Goal: Transaction & Acquisition: Purchase product/service

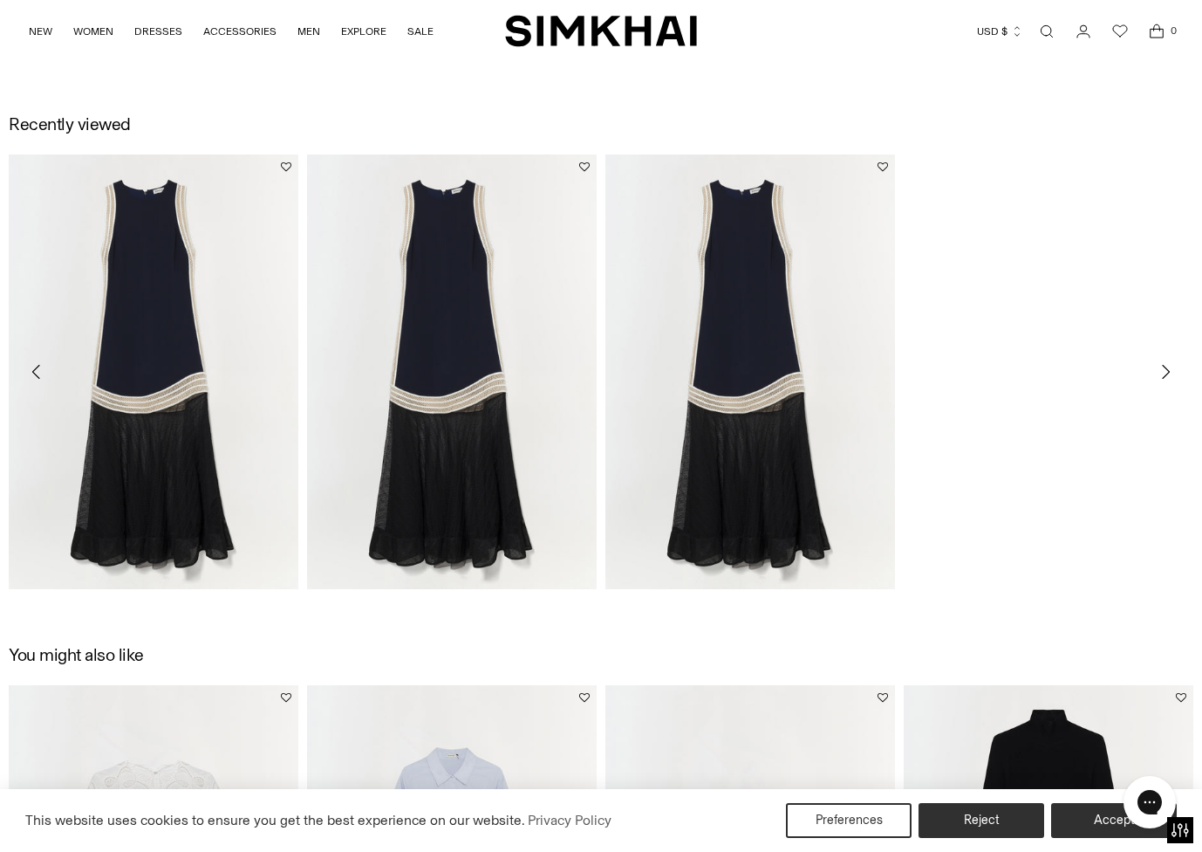
scroll to position [1802, 0]
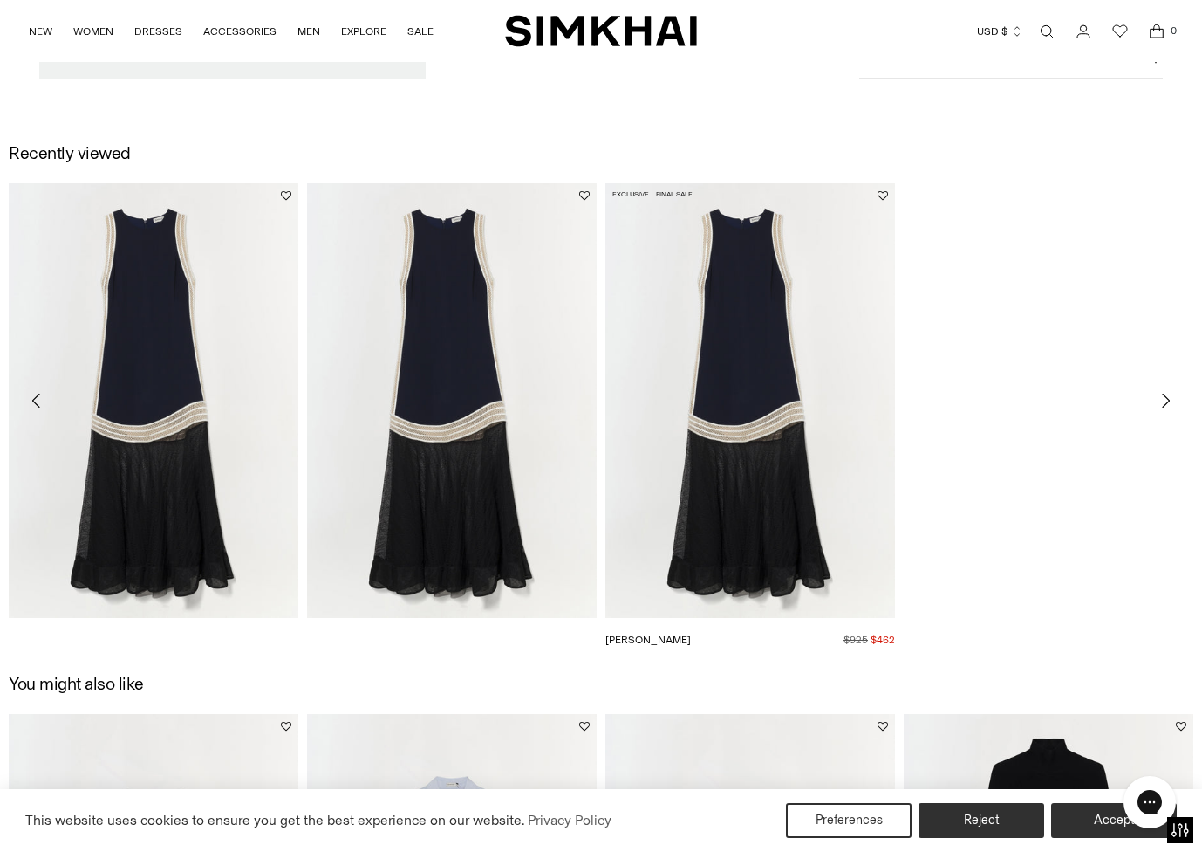
click at [0, 0] on img "Zakaria Dress" at bounding box center [0, 0] width 0 height 0
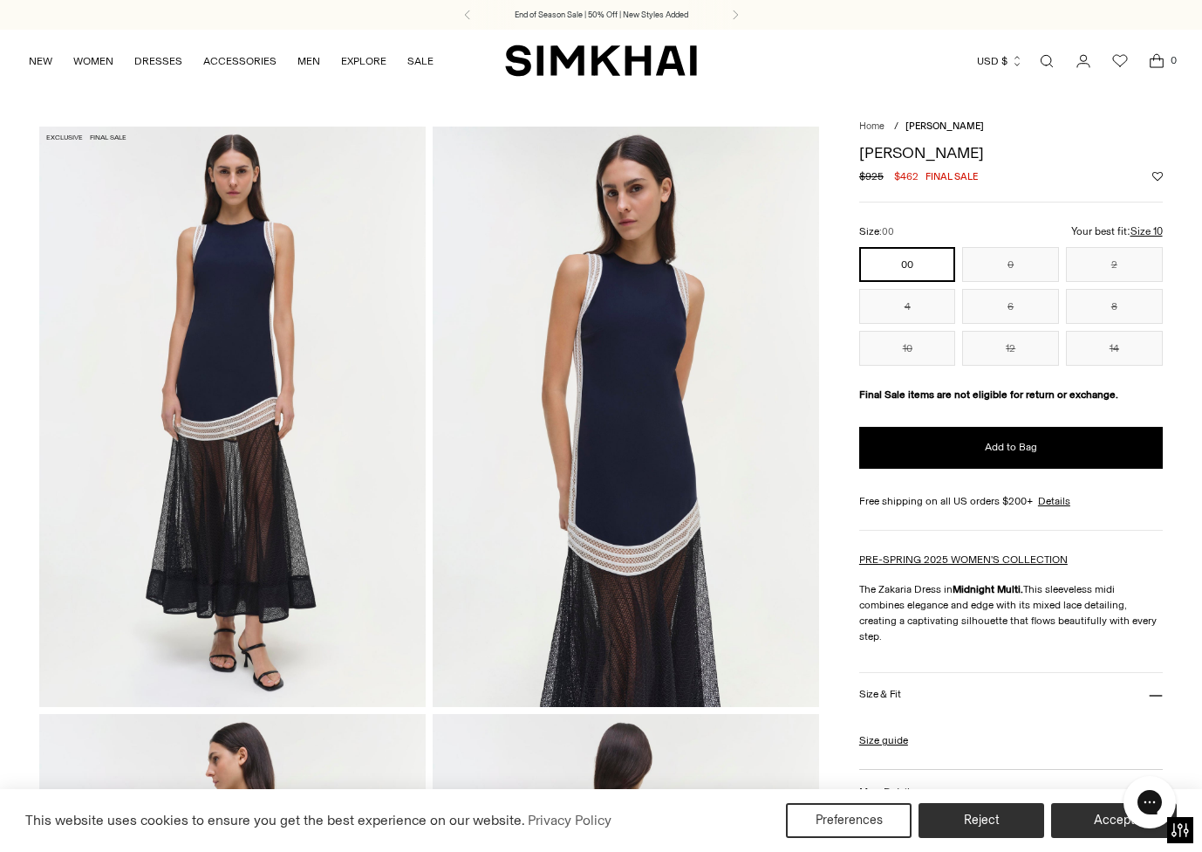
click at [638, 57] on img "SIMKHAI" at bounding box center [601, 61] width 192 height 34
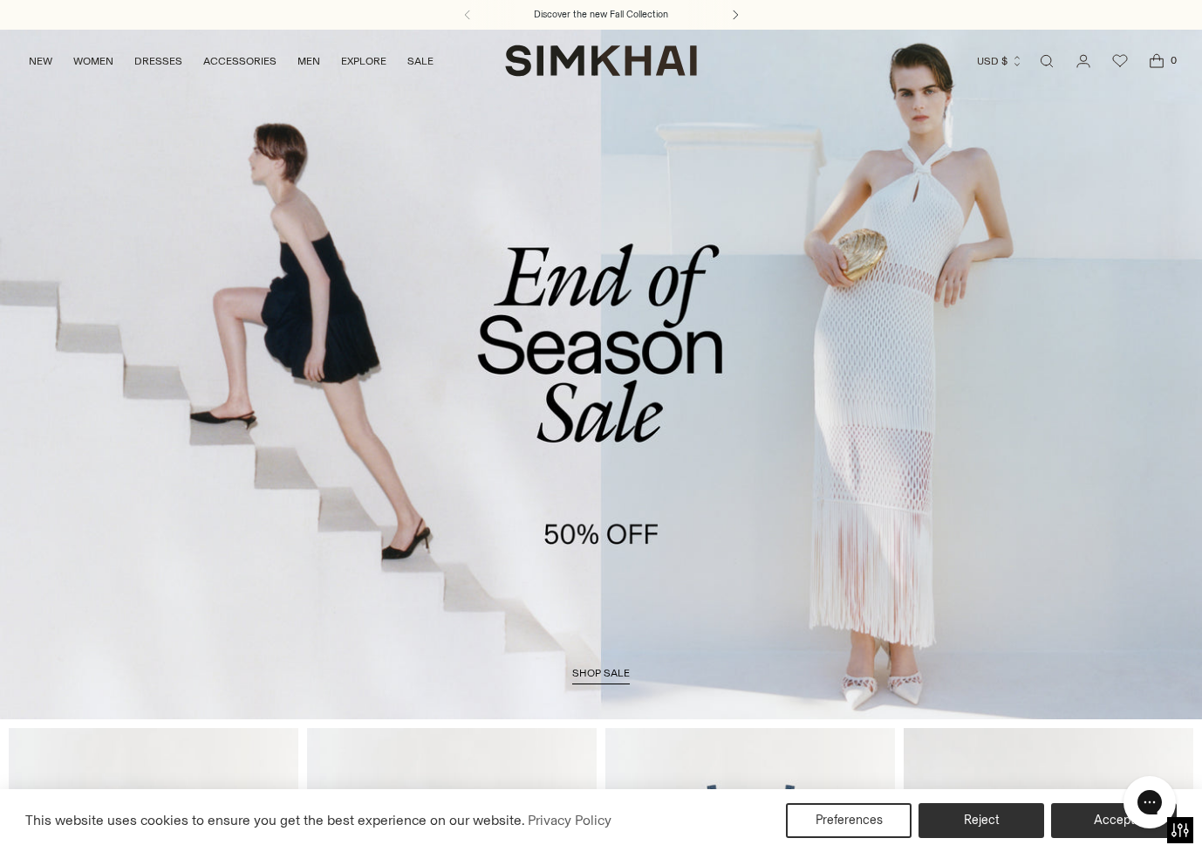
click at [736, 22] on button at bounding box center [735, 15] width 38 height 30
click at [582, 501] on link "/collections/sale" at bounding box center [601, 373] width 1202 height 689
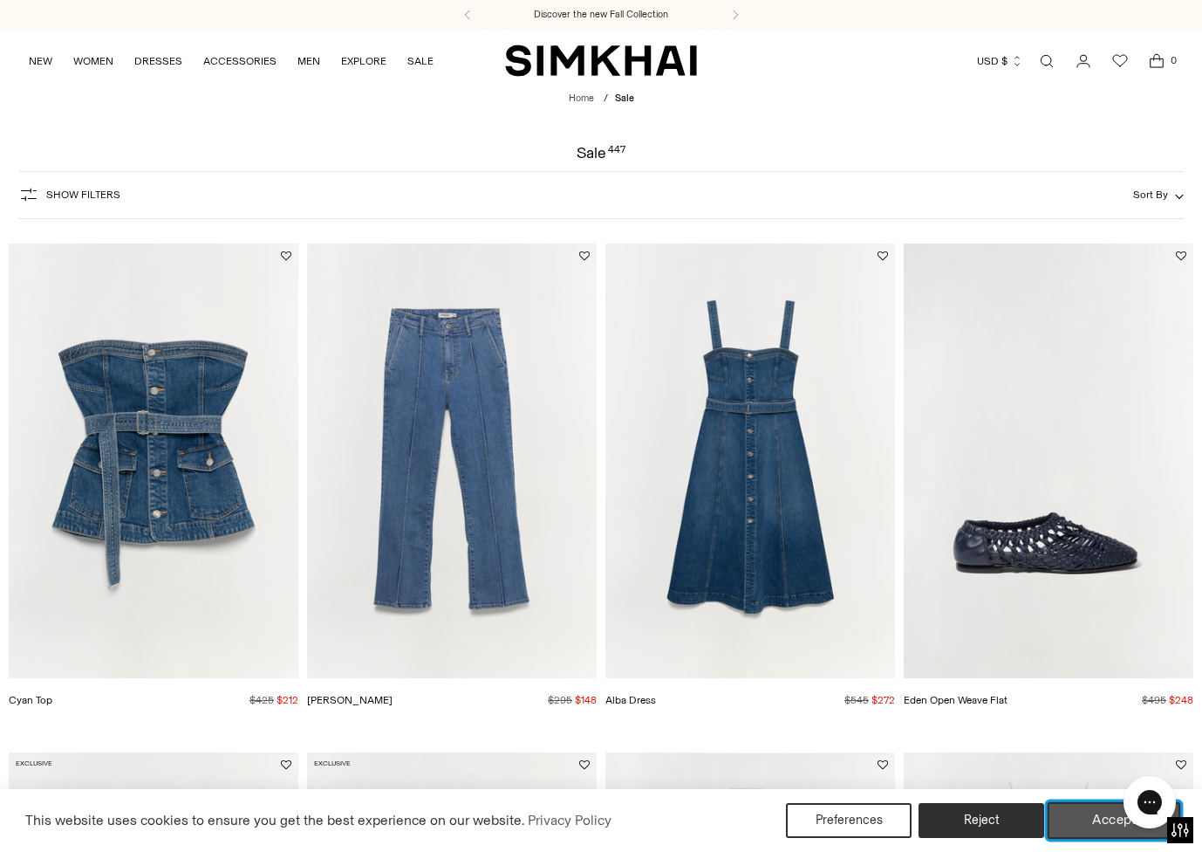
click at [1103, 829] on button "Accept" at bounding box center [1115, 820] width 134 height 37
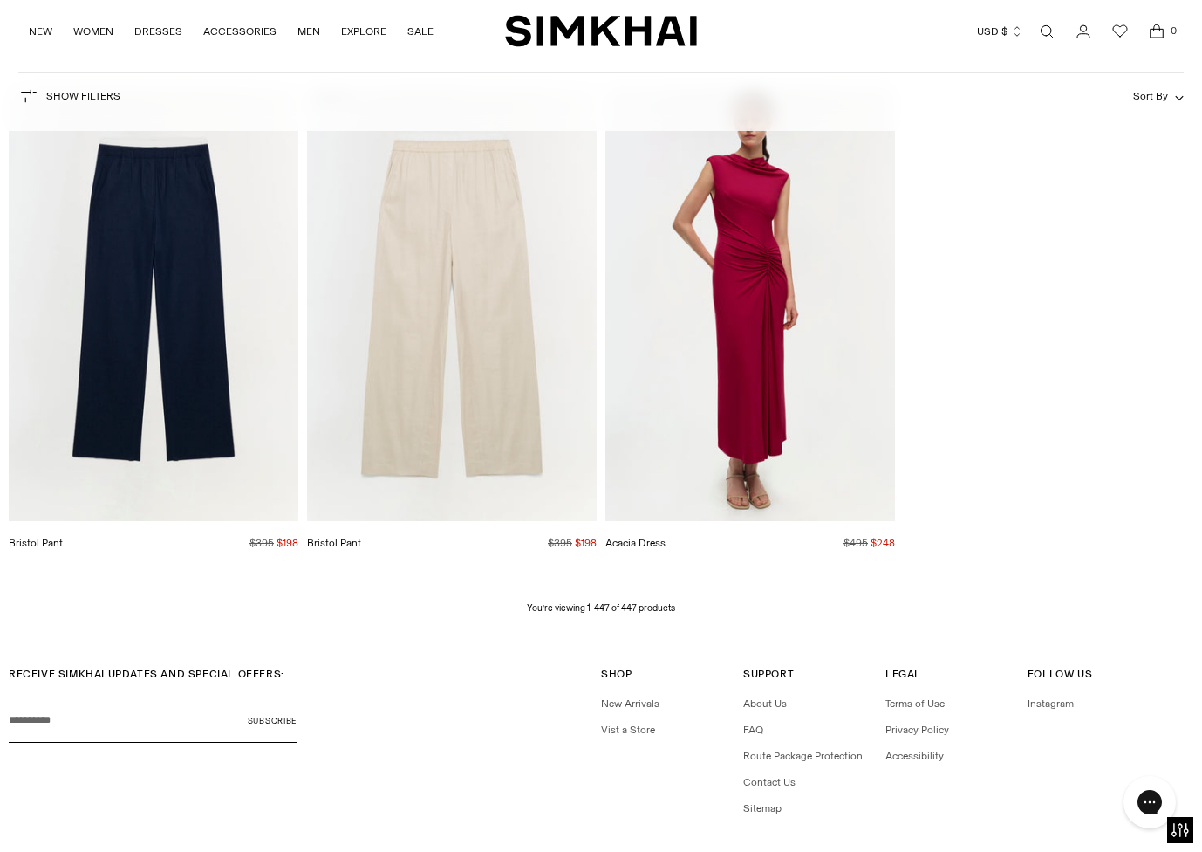
scroll to position [58089, 0]
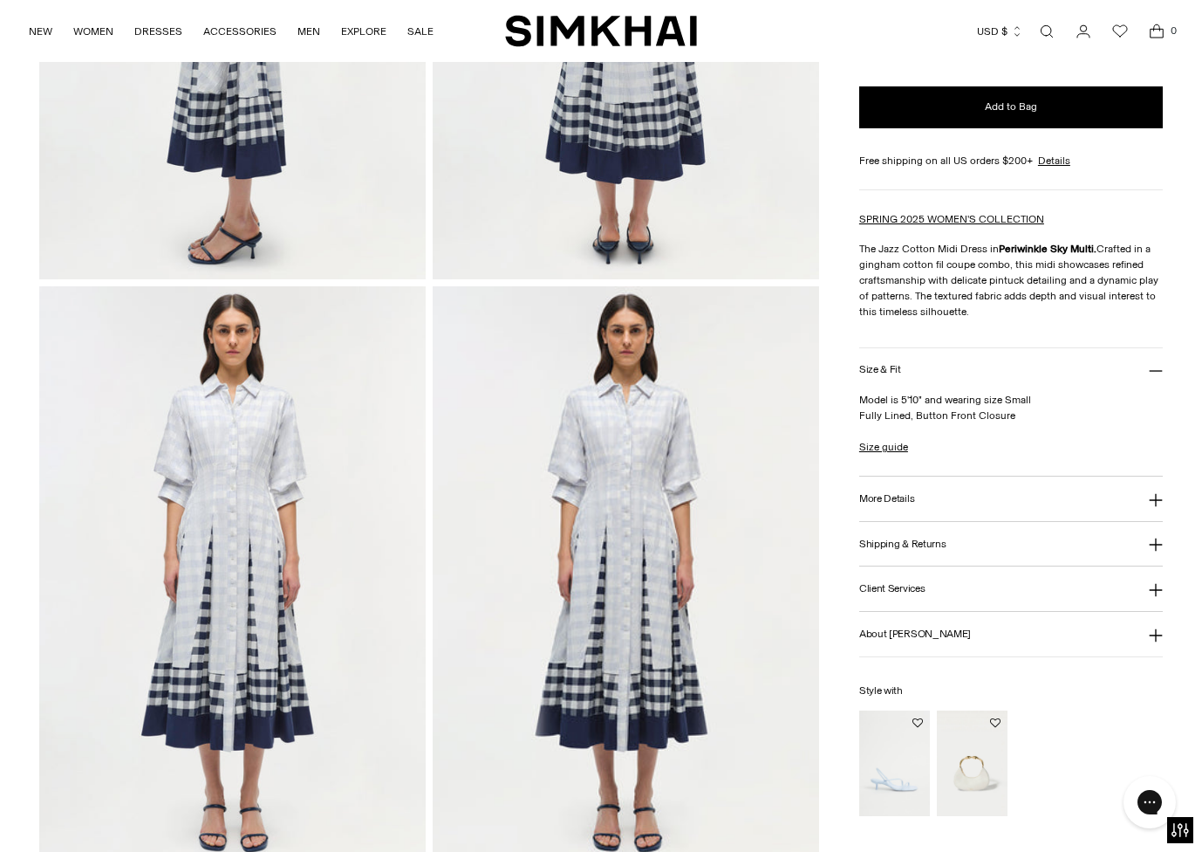
scroll to position [1053, 0]
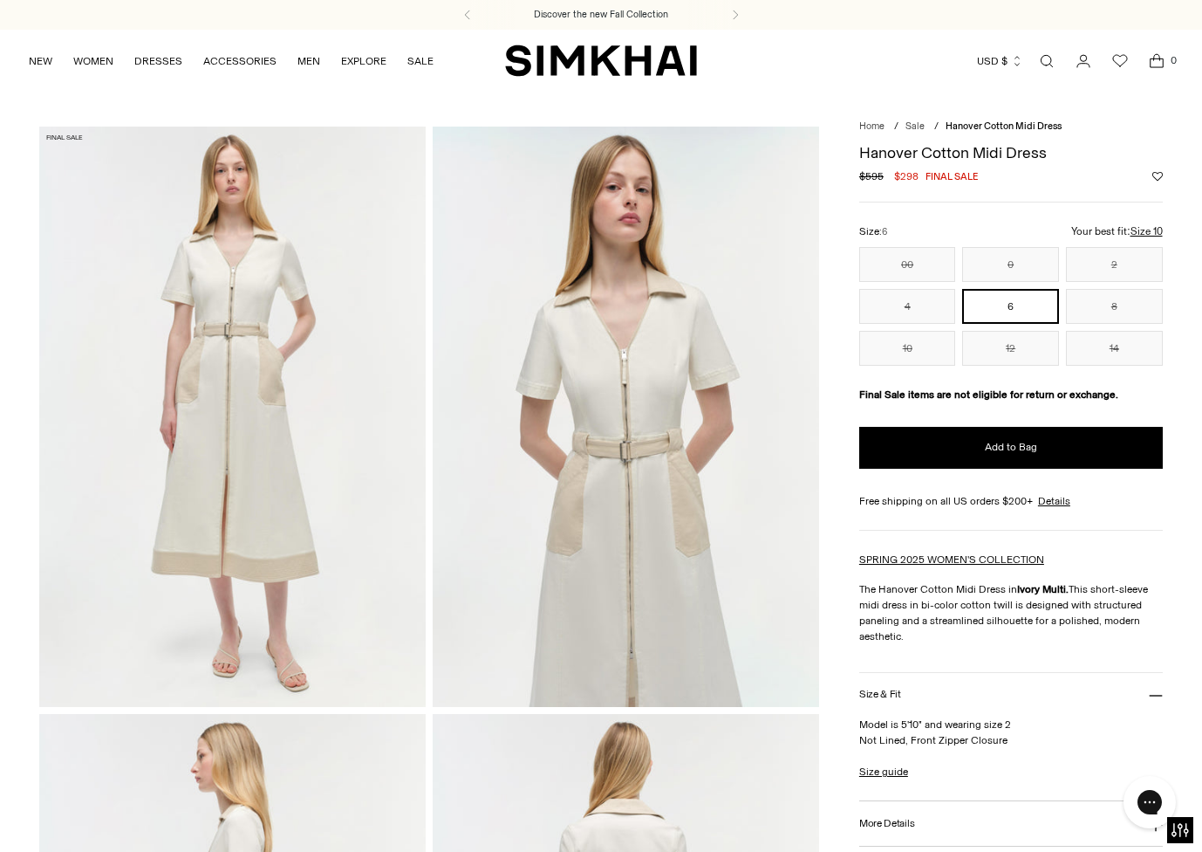
click at [1140, 237] on div "Size: 6" at bounding box center [1011, 231] width 304 height 17
click at [1140, 232] on u "Size 10" at bounding box center [1147, 231] width 32 height 11
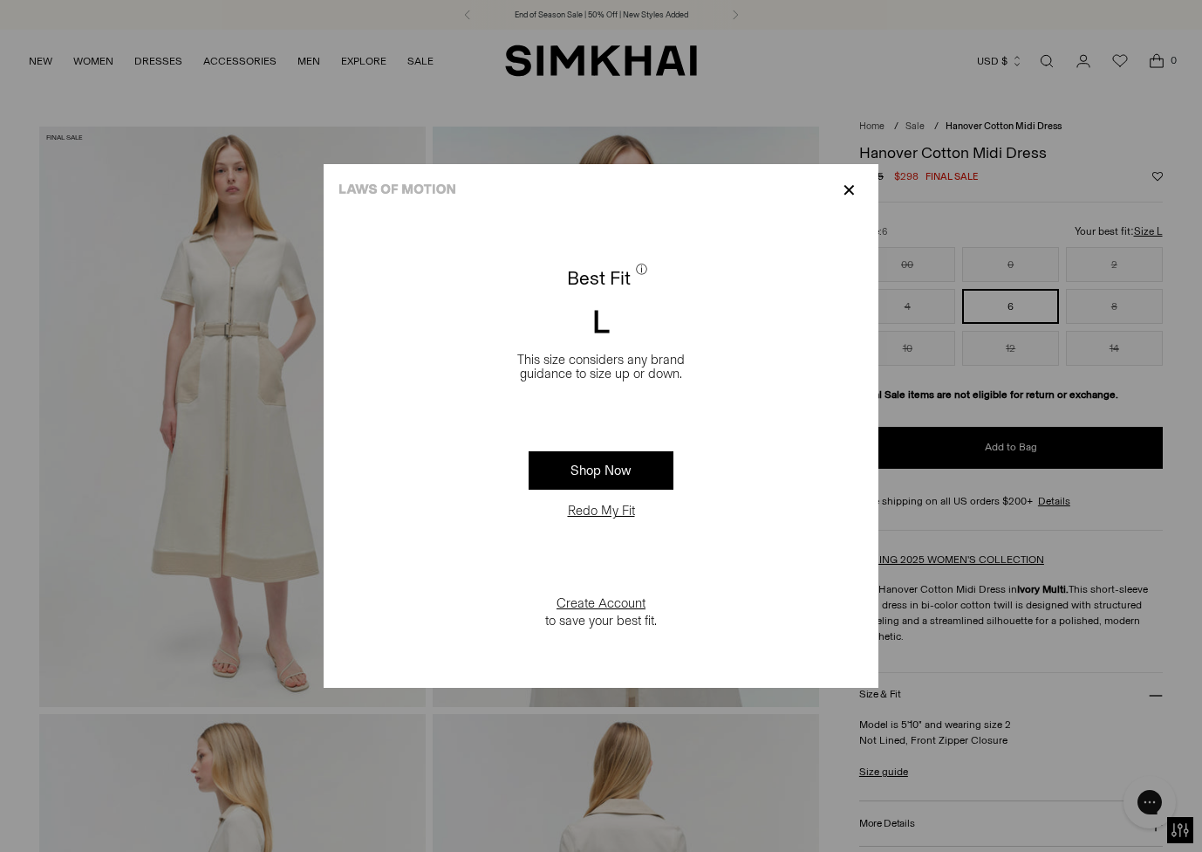
click at [620, 515] on button "Redo My Fit" at bounding box center [602, 510] width 78 height 17
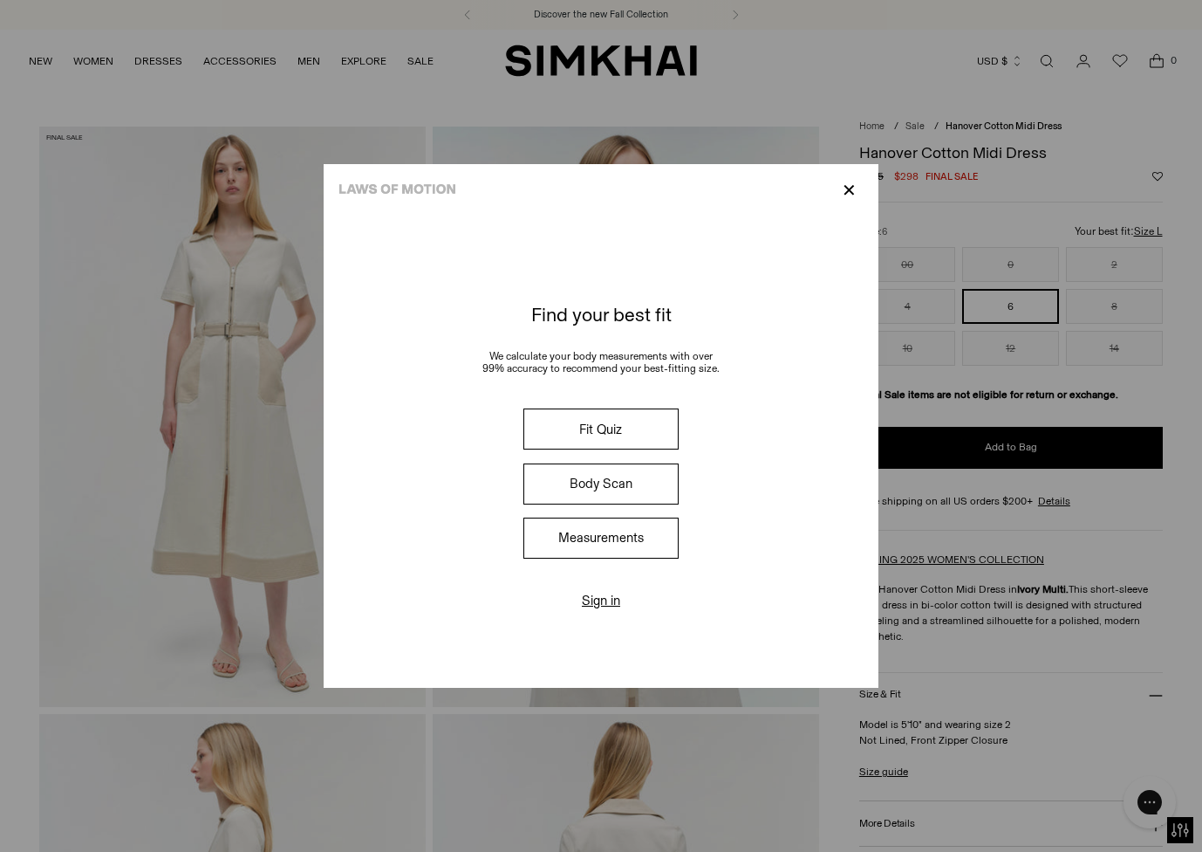
click at [619, 537] on button "Measurements" at bounding box center [601, 537] width 155 height 41
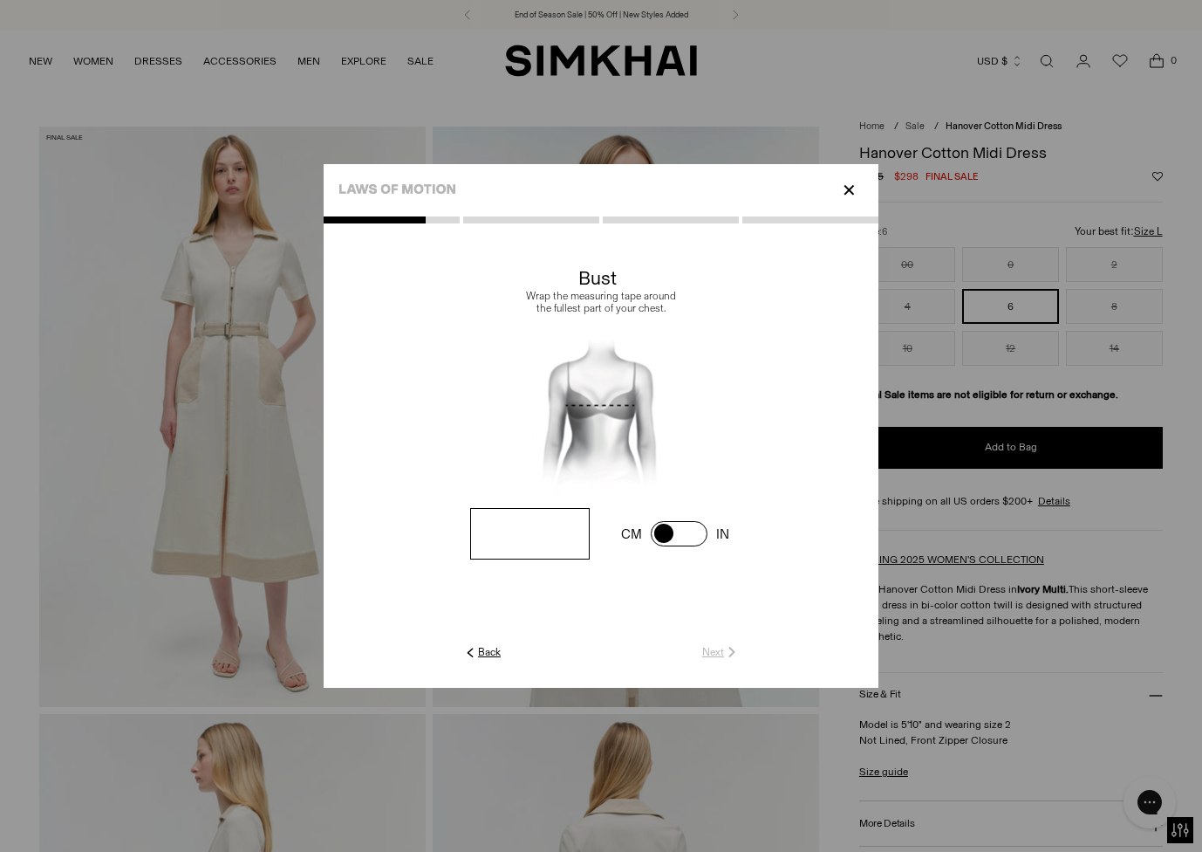
click at [663, 537] on span at bounding box center [679, 533] width 57 height 25
click at [545, 541] on input "number" at bounding box center [530, 533] width 120 height 51
type input "**"
click at [710, 647] on link "Next" at bounding box center [721, 652] width 38 height 16
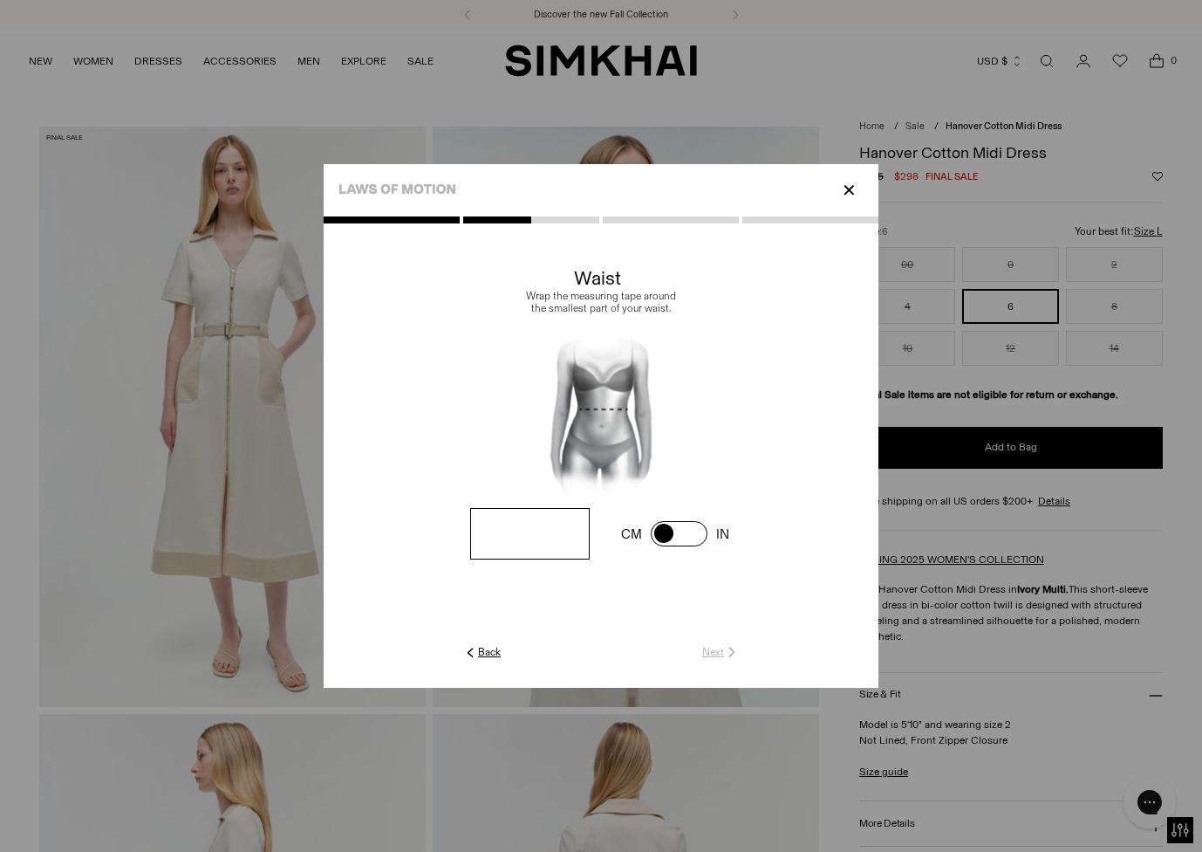
click at [543, 526] on input "number" at bounding box center [530, 533] width 120 height 51
type input "**"
click at [718, 647] on link "Next" at bounding box center [721, 652] width 38 height 16
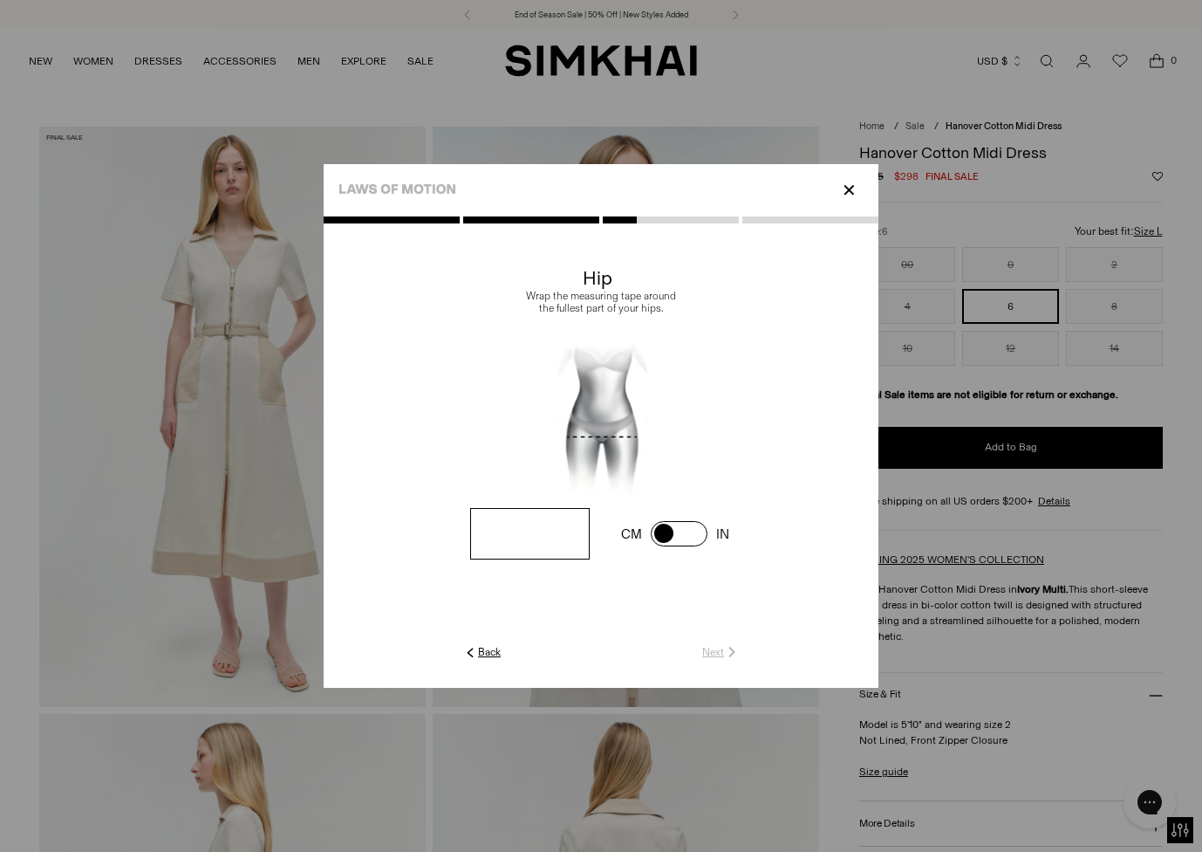
click at [552, 531] on input "number" at bounding box center [530, 533] width 120 height 51
type input "**"
click at [723, 652] on link "Next" at bounding box center [721, 652] width 38 height 16
click at [670, 538] on span at bounding box center [679, 533] width 57 height 25
click at [527, 531] on input "number" at bounding box center [530, 533] width 120 height 51
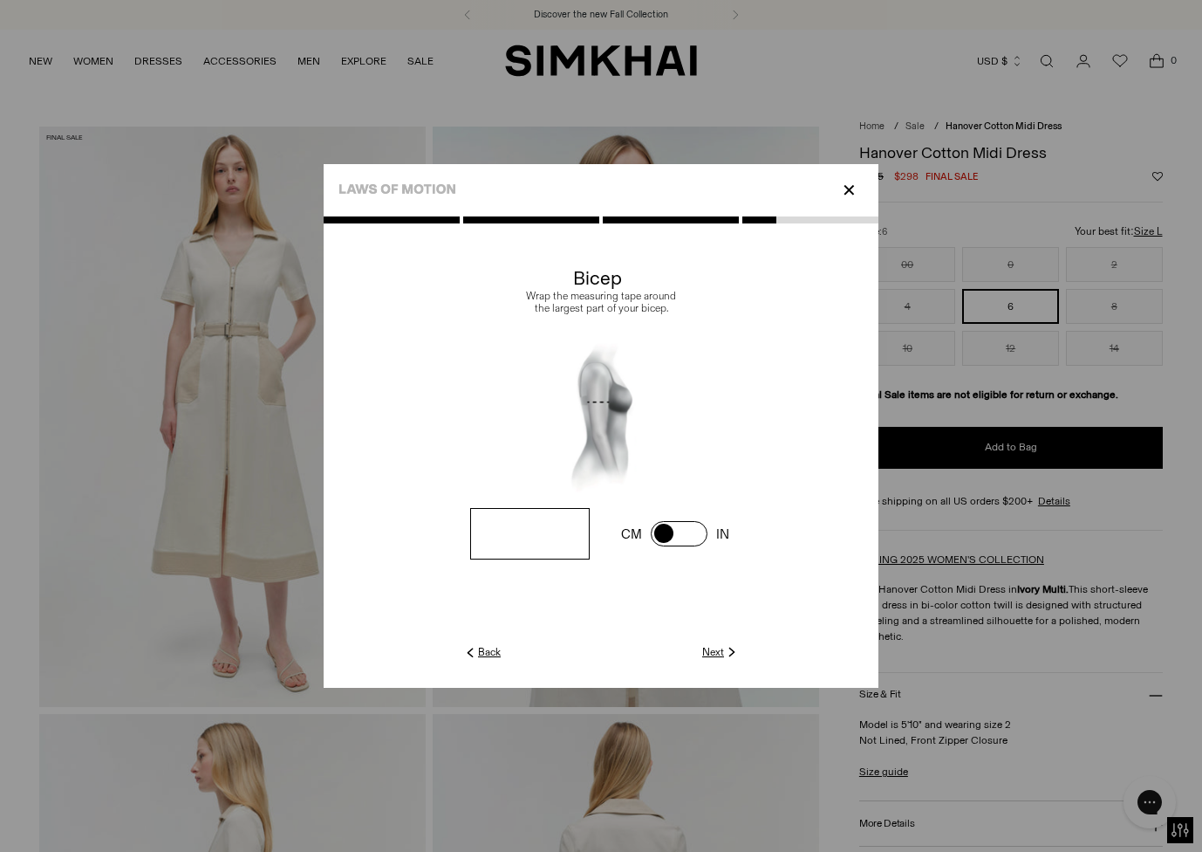
type input "****"
click at [716, 652] on link "Next" at bounding box center [721, 652] width 38 height 16
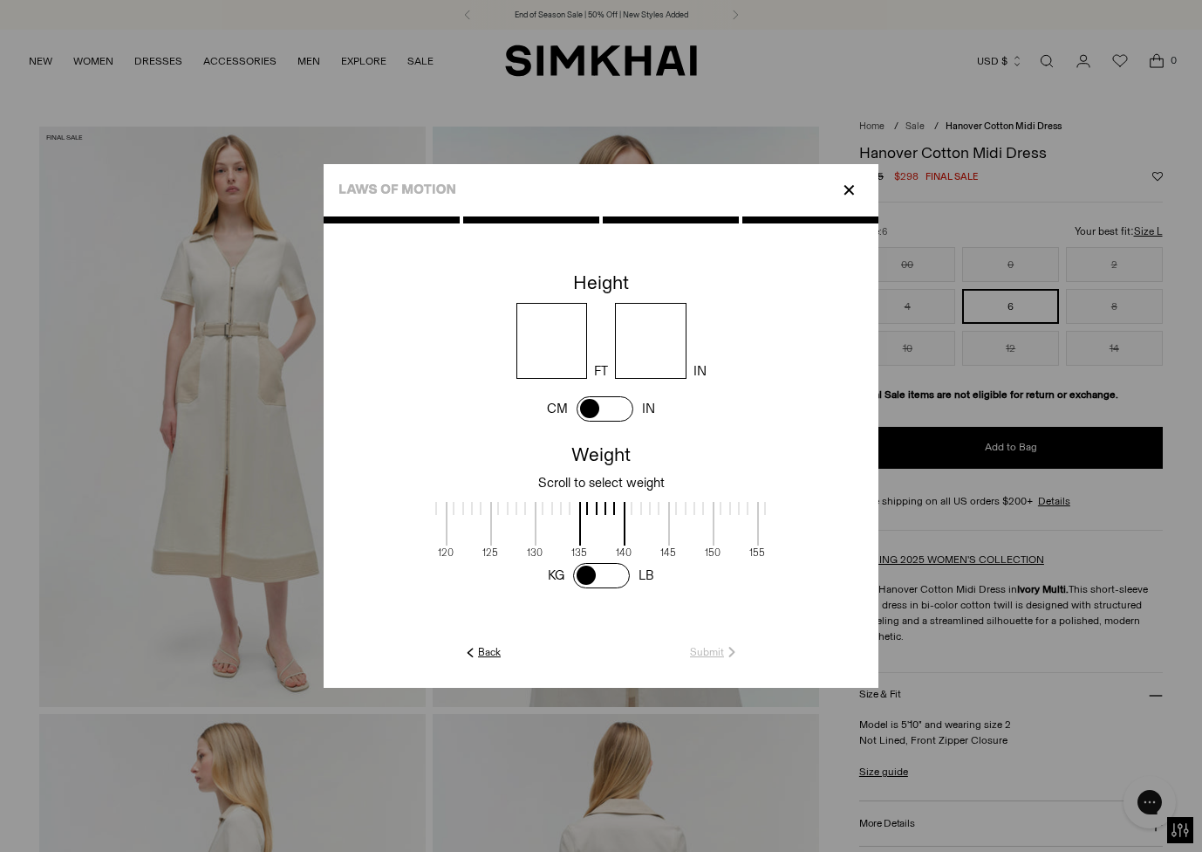
click at [552, 329] on input "number" at bounding box center [553, 341] width 72 height 76
type input "*"
click at [654, 339] on input "number" at bounding box center [651, 341] width 72 height 76
type input "*"
drag, startPoint x: 640, startPoint y: 531, endPoint x: 582, endPoint y: 542, distance: 58.5
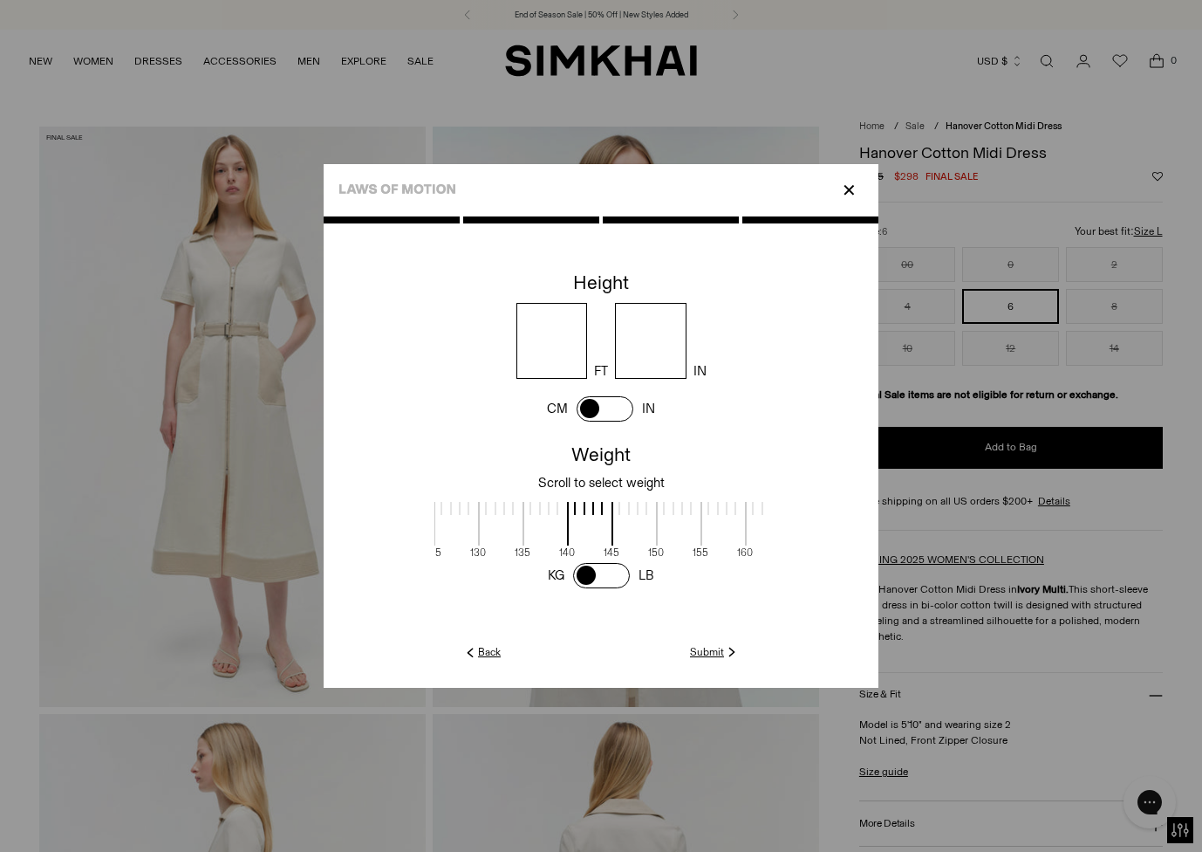
click at [582, 542] on span at bounding box center [590, 524] width 46 height 44
drag, startPoint x: 658, startPoint y: 541, endPoint x: 575, endPoint y: 549, distance: 83.3
click at [575, 549] on div "70 75 80 85 90 95 100 105 110 115 120 125 130 135 140 145 150 155 160 165 170 1…" at bounding box center [601, 527] width 333 height 64
drag, startPoint x: 661, startPoint y: 551, endPoint x: 595, endPoint y: 558, distance: 65.7
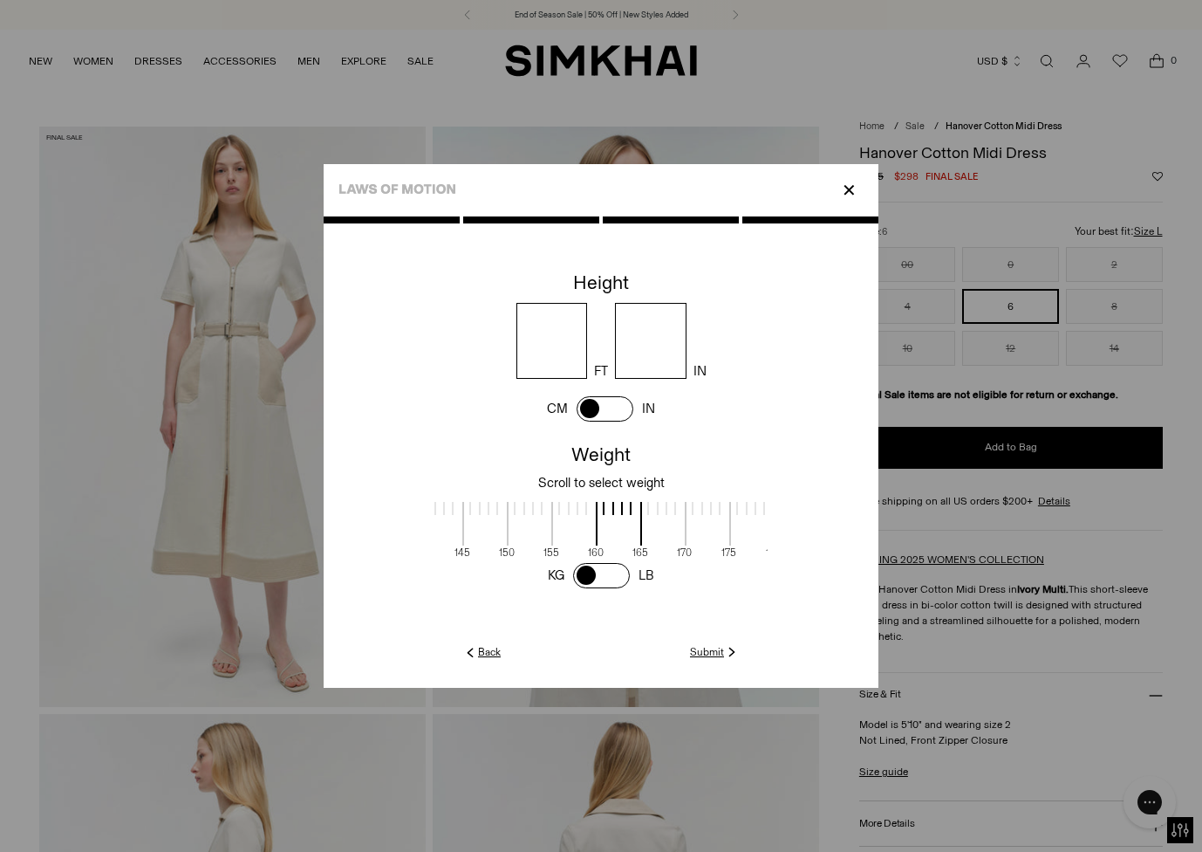
click at [595, 558] on div "70 75 80 85 90 95 100 105 110 115 120 125 130 135 140 145 150 155 160 165 170 1…" at bounding box center [601, 527] width 333 height 64
click at [620, 534] on span at bounding box center [619, 524] width 46 height 44
drag, startPoint x: 620, startPoint y: 539, endPoint x: 536, endPoint y: 554, distance: 85.9
click at [536, 553] on div at bounding box center [533, 529] width 45 height 55
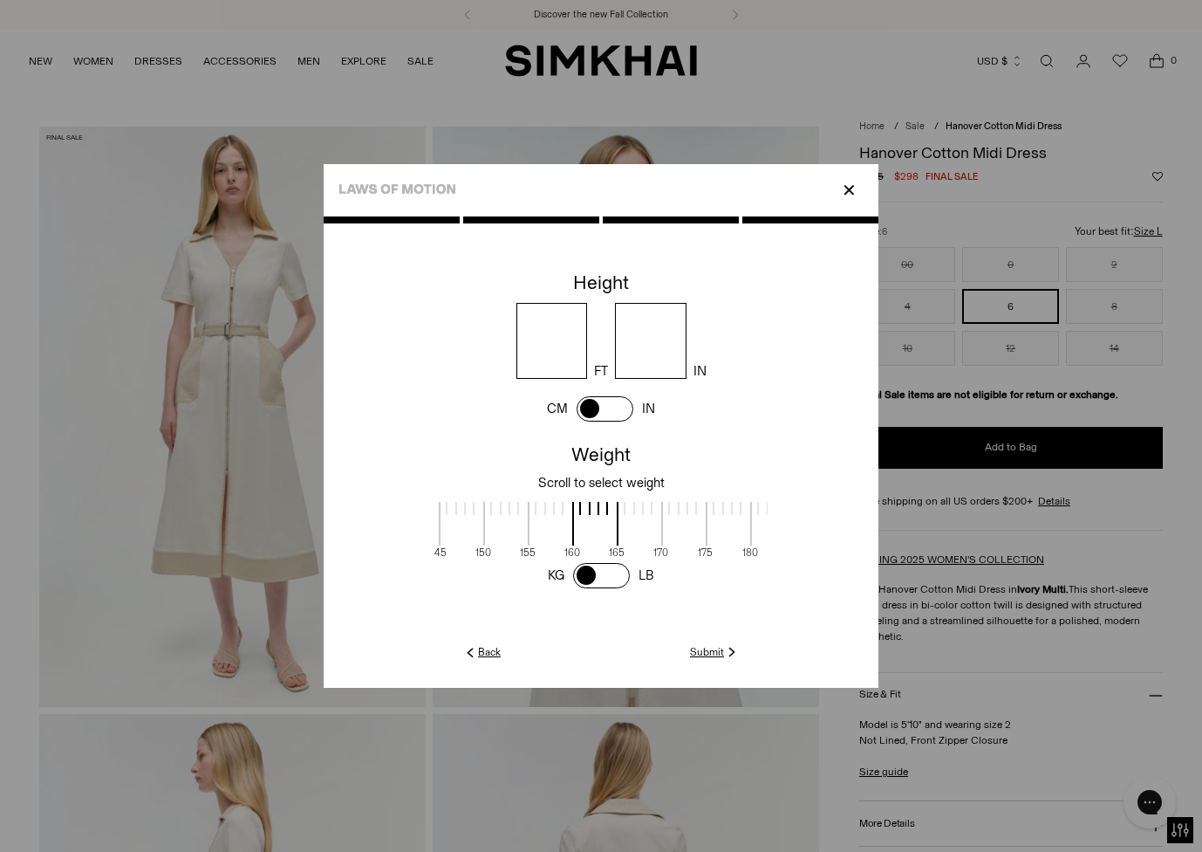
drag, startPoint x: 522, startPoint y: 533, endPoint x: 583, endPoint y: 533, distance: 61.1
click at [583, 533] on span at bounding box center [595, 524] width 46 height 44
click at [706, 659] on link "Submit" at bounding box center [715, 652] width 50 height 16
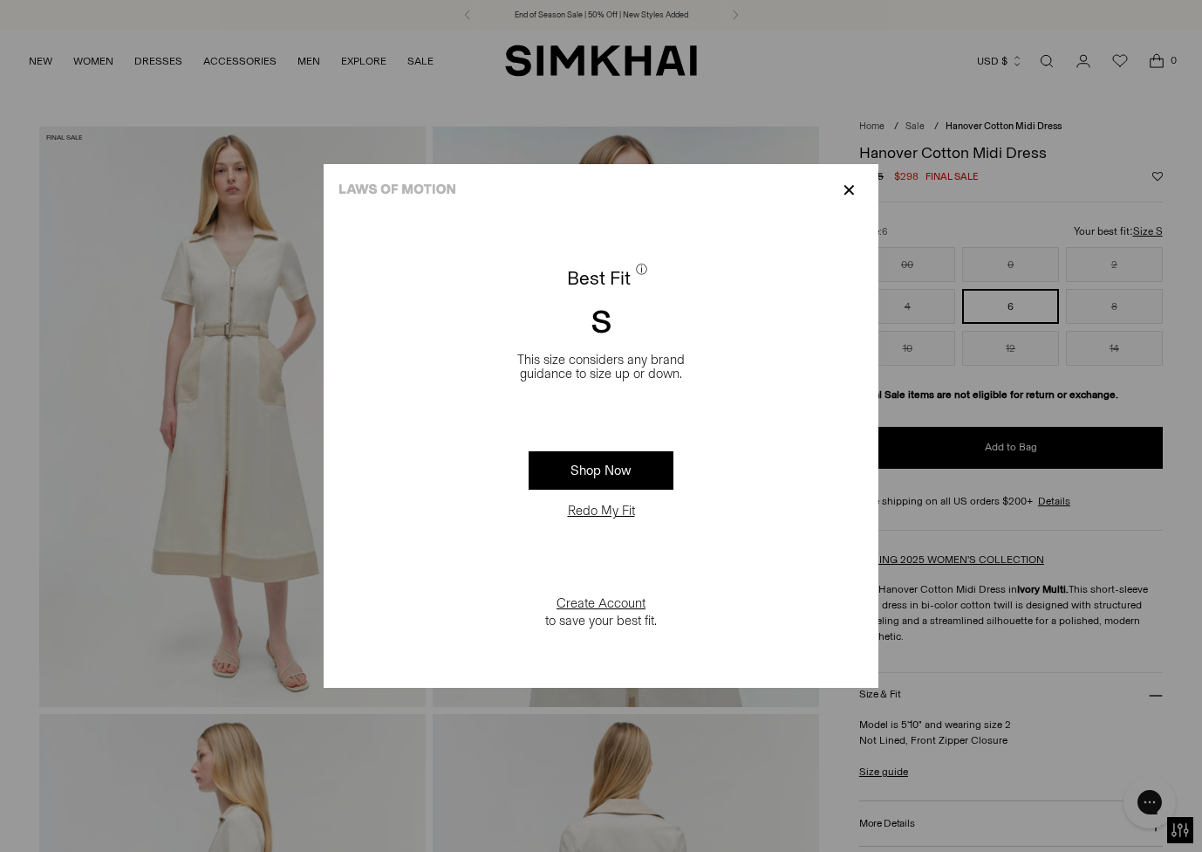
click at [847, 194] on p "✕" at bounding box center [850, 190] width 24 height 30
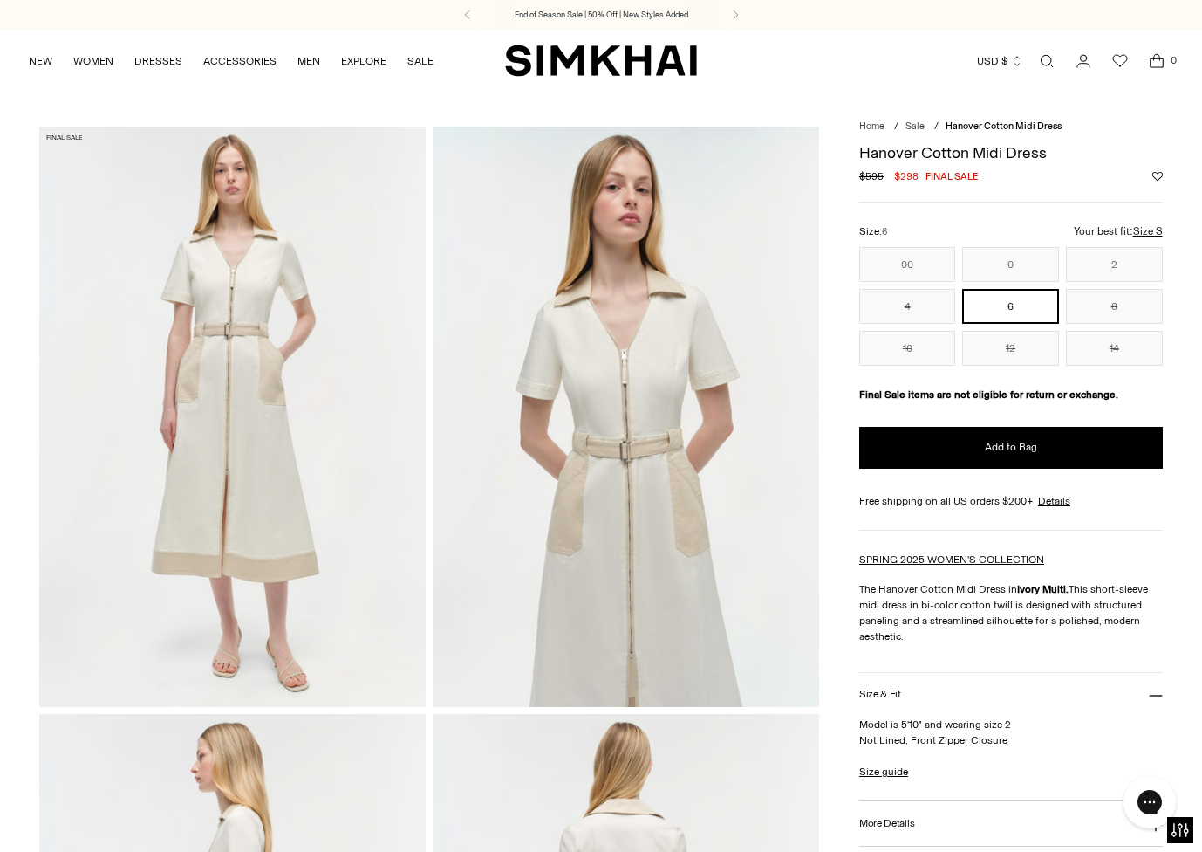
click at [1142, 232] on u "Size S" at bounding box center [1148, 231] width 30 height 11
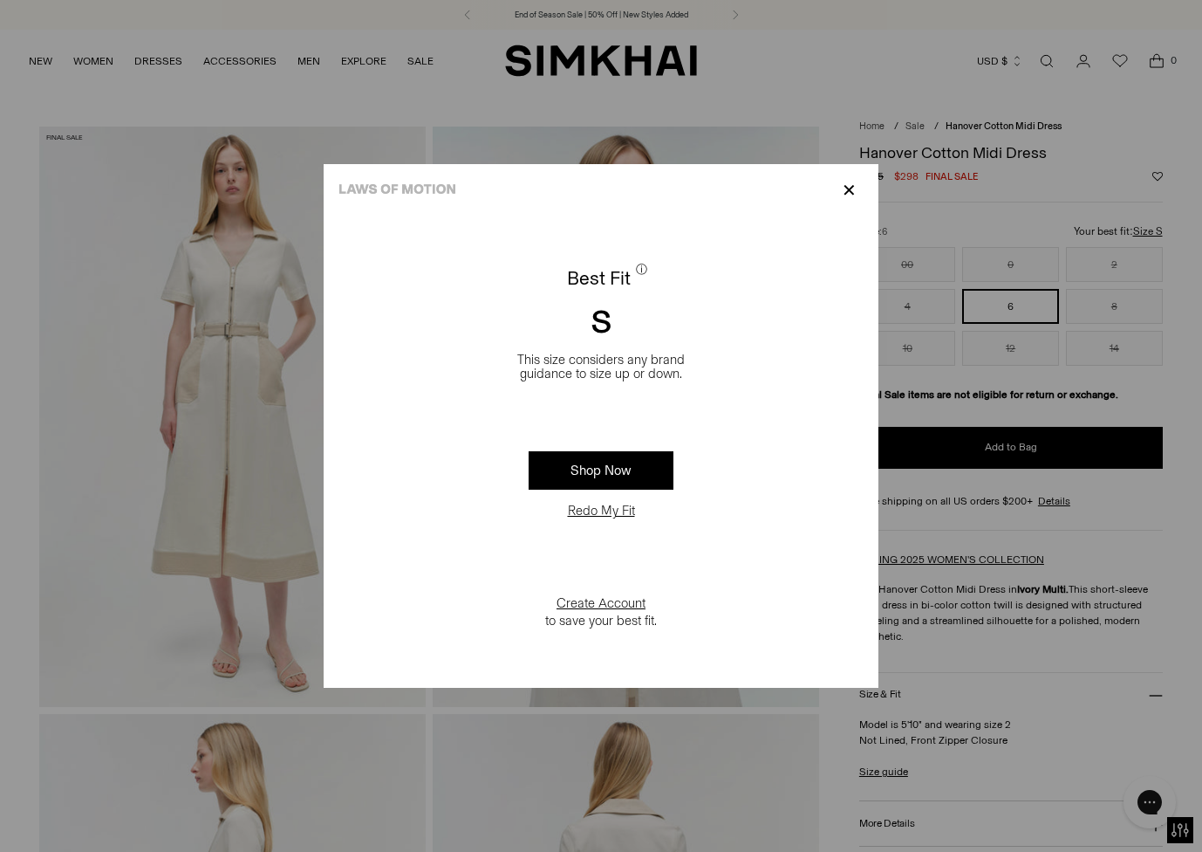
click at [857, 196] on p "✕" at bounding box center [850, 190] width 24 height 30
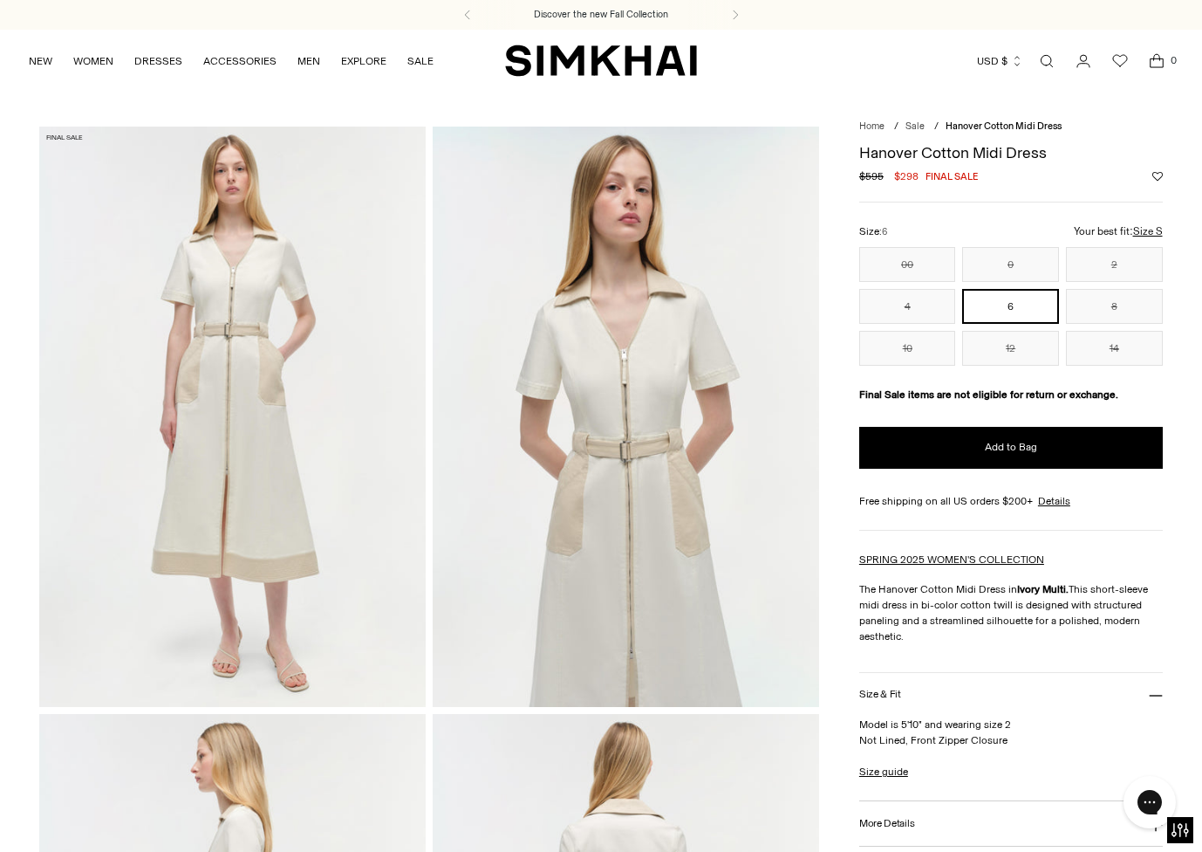
click at [1030, 312] on button "6" at bounding box center [1010, 306] width 97 height 35
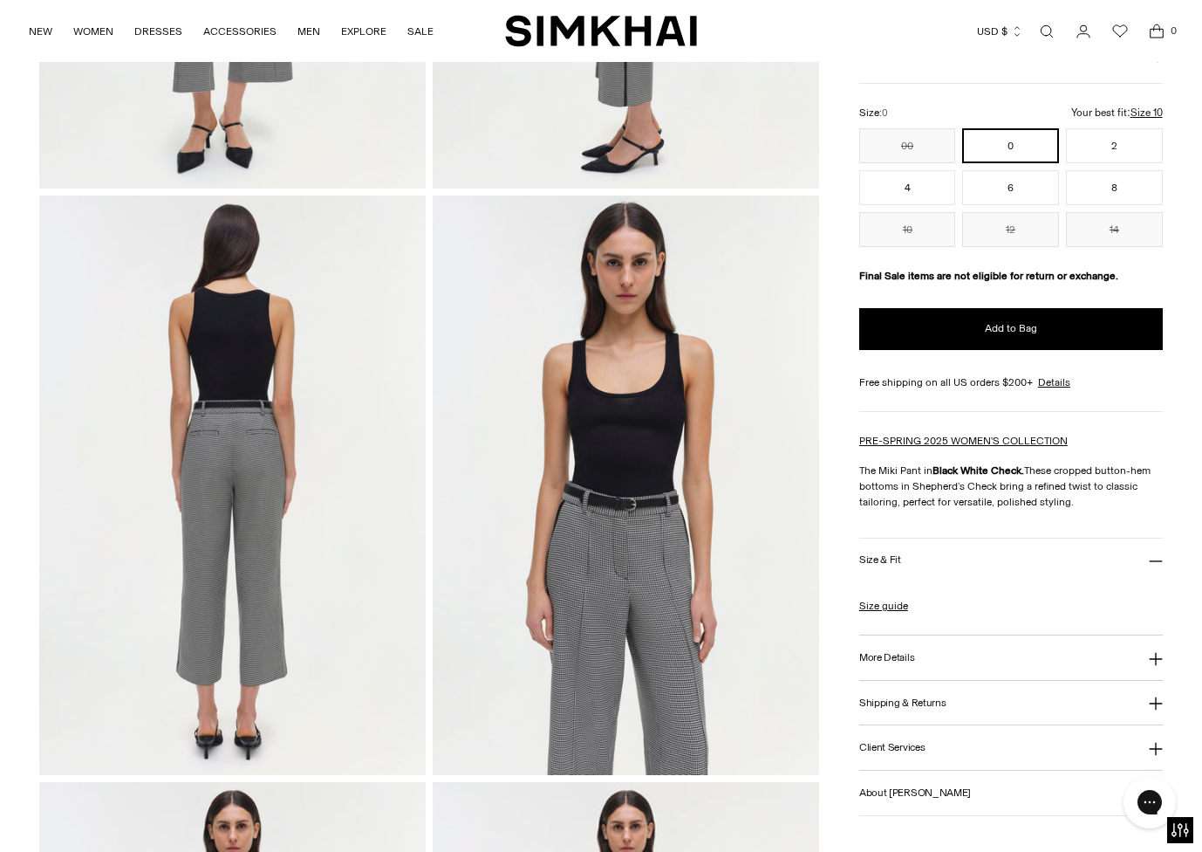
scroll to position [519, 0]
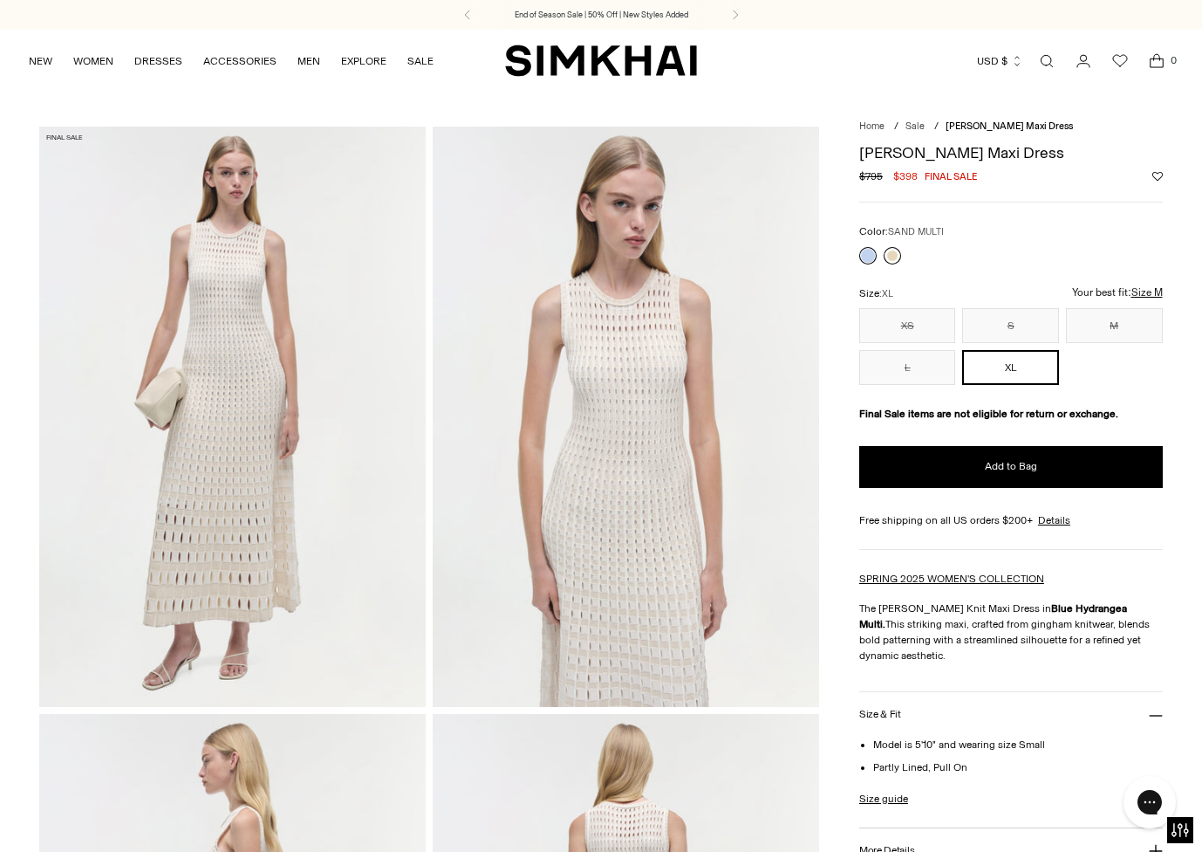
click at [894, 257] on link at bounding box center [892, 255] width 17 height 17
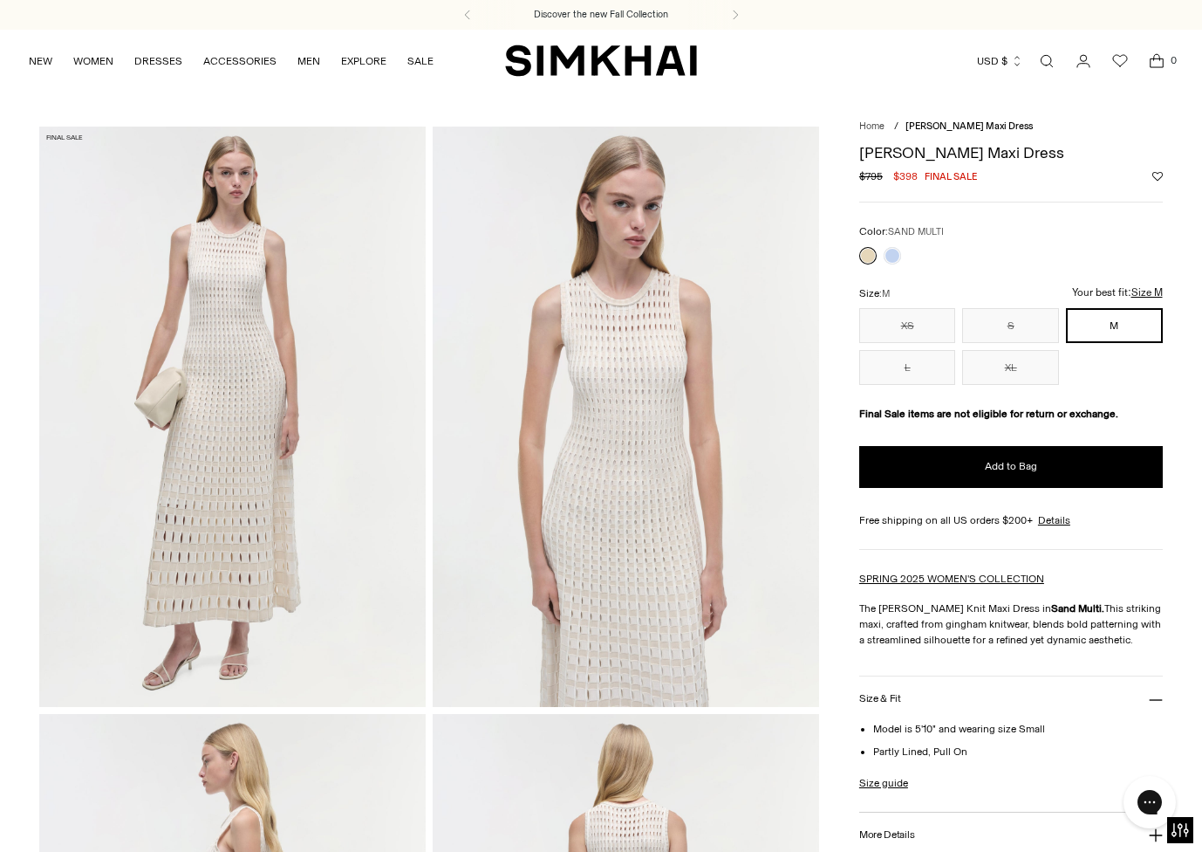
click at [873, 257] on link at bounding box center [867, 255] width 17 height 17
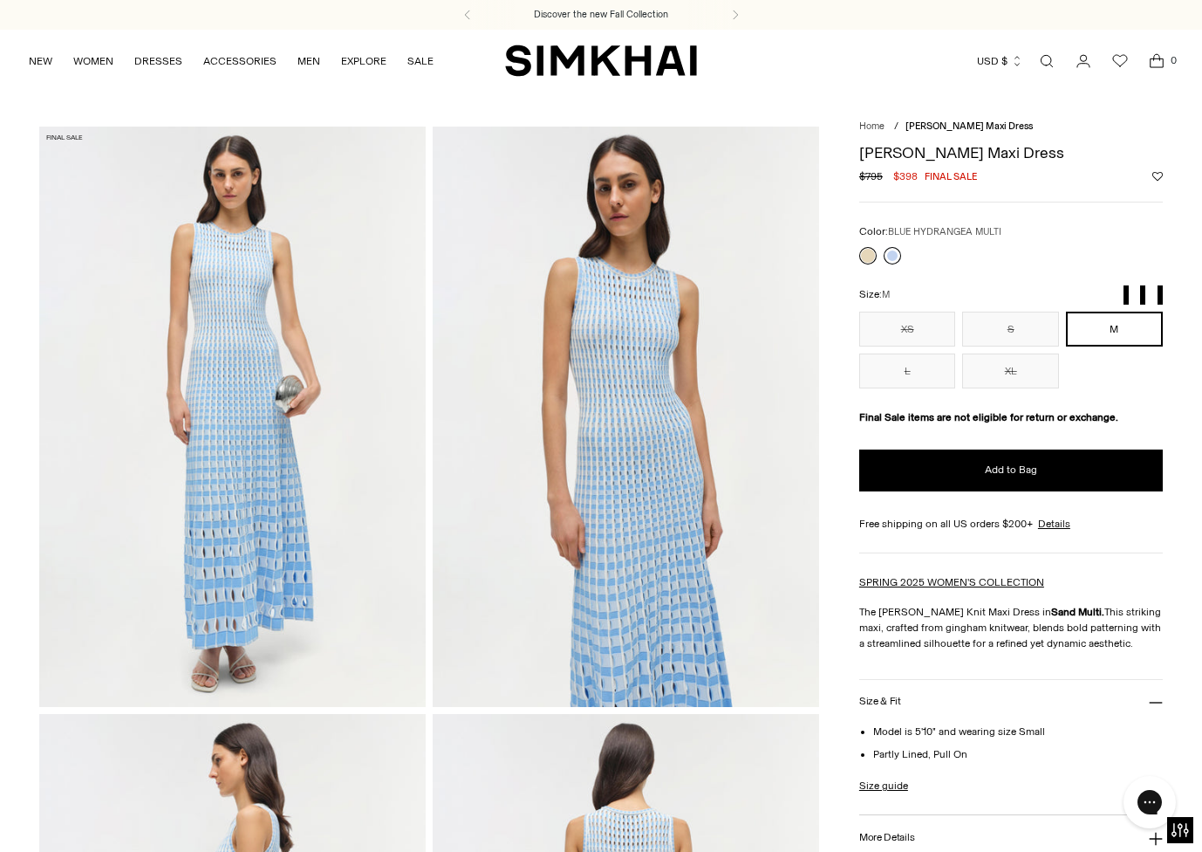
click at [887, 256] on link at bounding box center [892, 255] width 17 height 17
